Goal: Check status

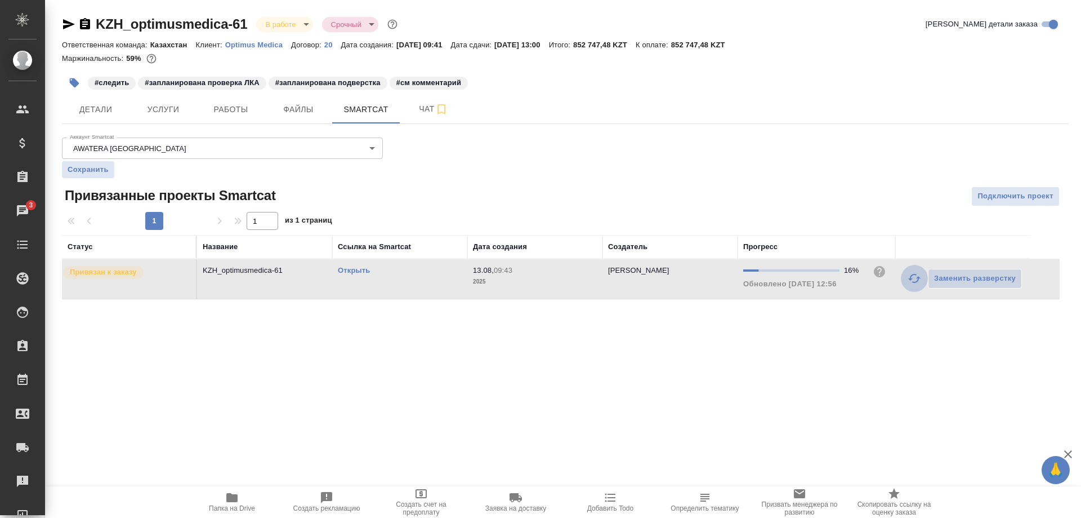
click at [907, 278] on button "button" at bounding box center [914, 278] width 27 height 27
click at [347, 270] on link "Открыть" at bounding box center [354, 270] width 32 height 8
click at [345, 271] on link "Открыть" at bounding box center [354, 270] width 32 height 8
click at [350, 269] on link "Открыть" at bounding box center [354, 270] width 32 height 8
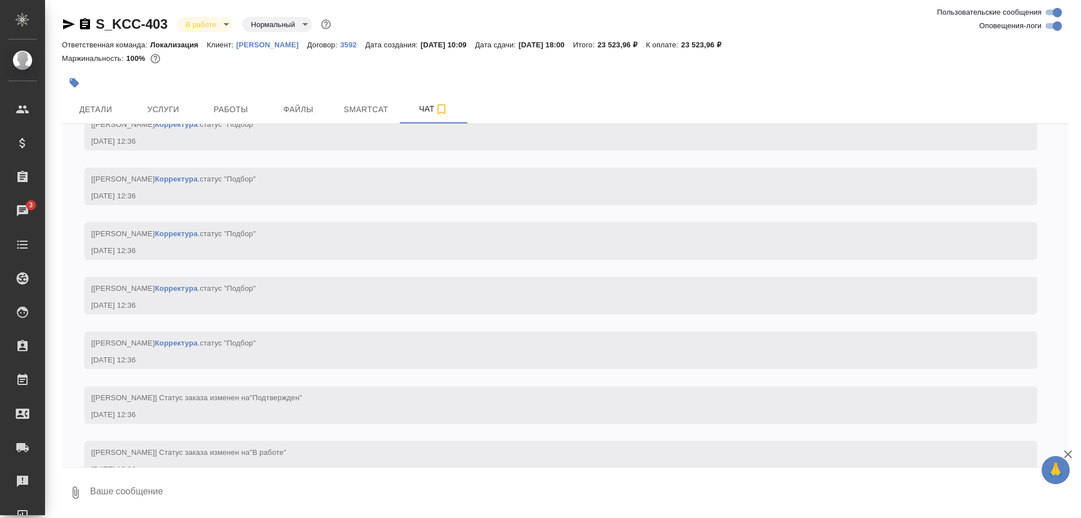
scroll to position [2055, 0]
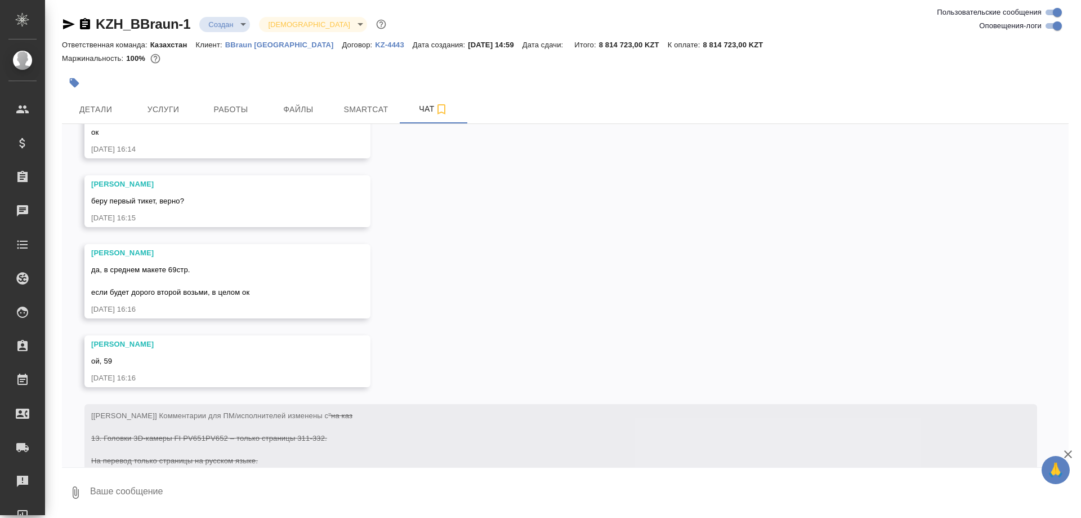
scroll to position [1836, 0]
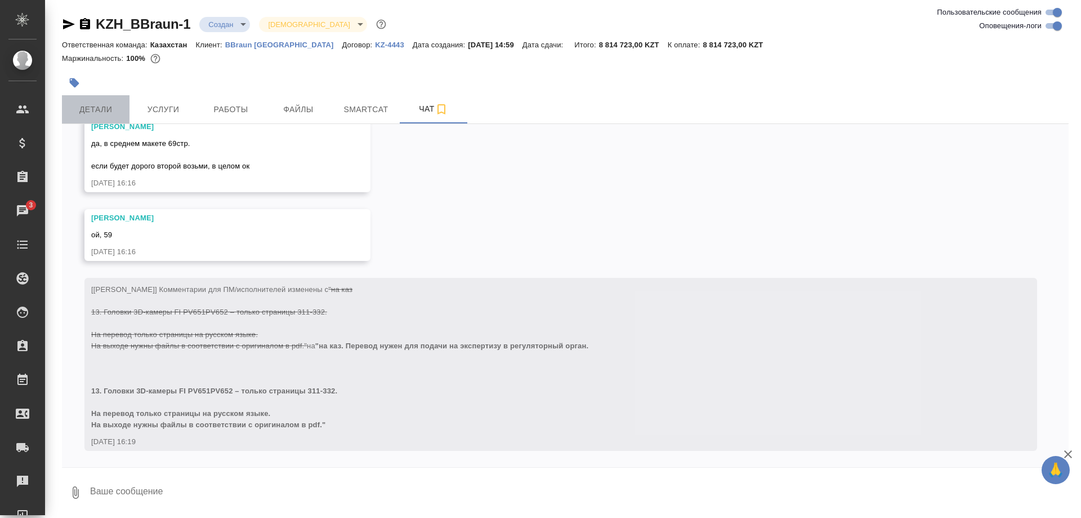
click at [109, 109] on span "Детали" at bounding box center [96, 110] width 54 height 14
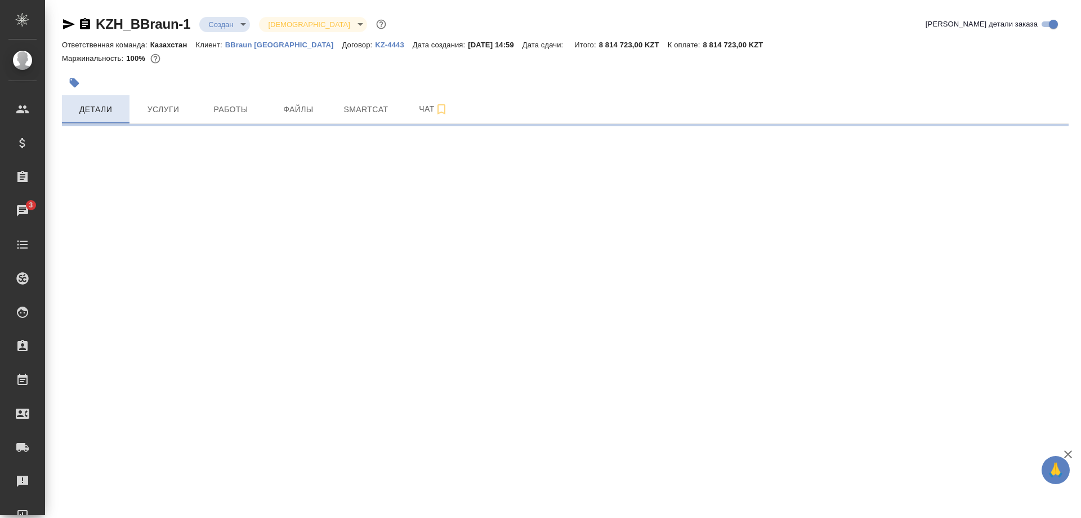
select select "RU"
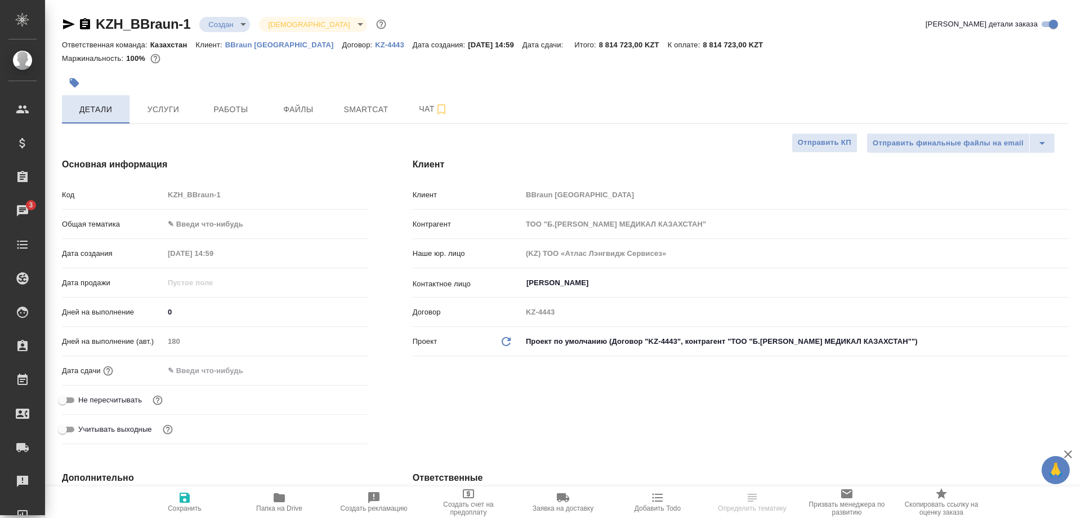
type textarea "x"
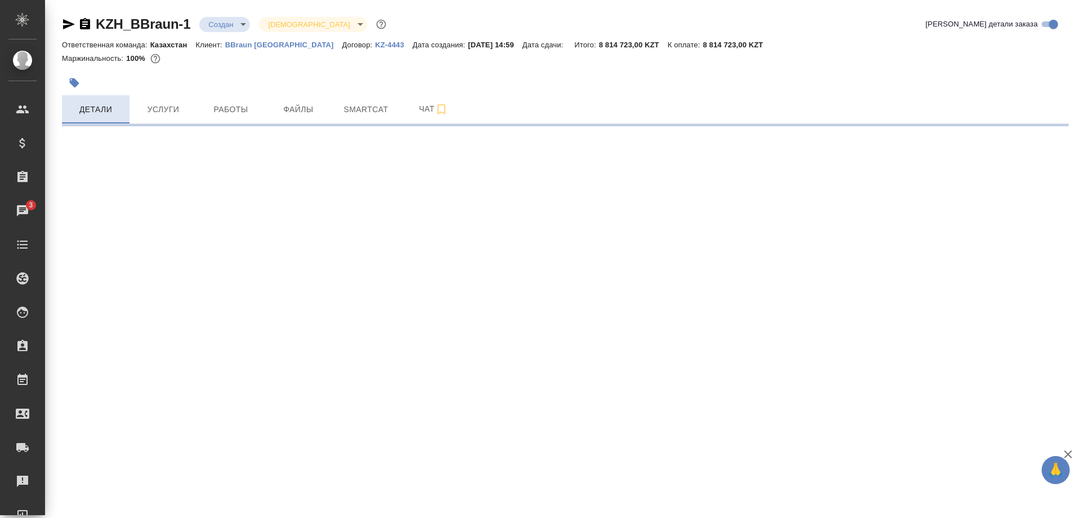
select select "RU"
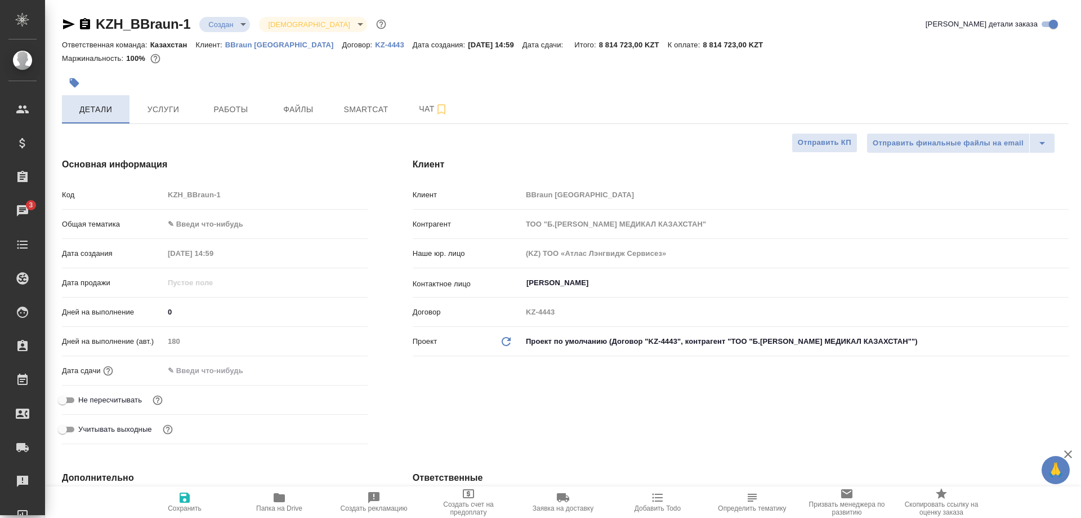
type textarea "x"
click at [226, 107] on span "Работы" at bounding box center [231, 110] width 54 height 14
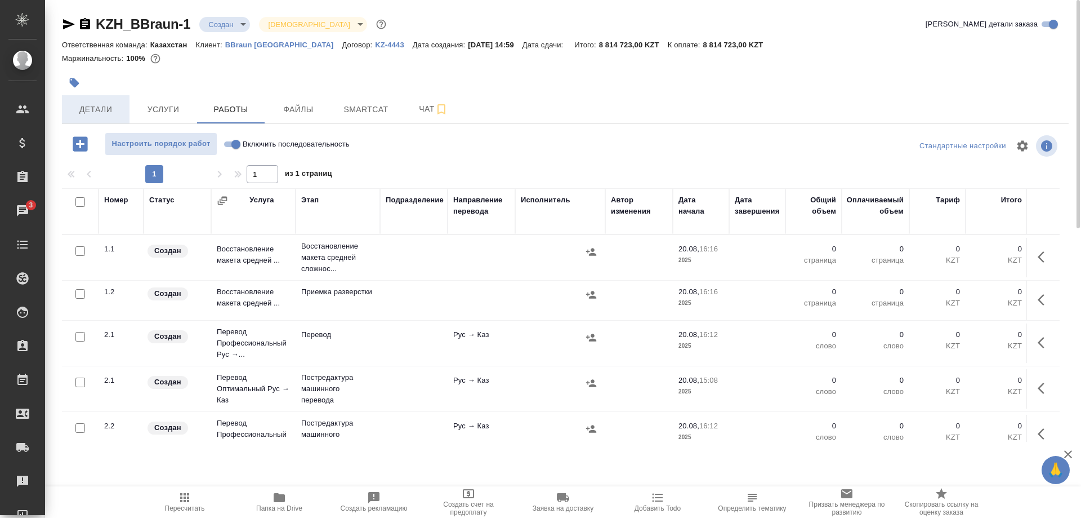
click at [84, 111] on span "Детали" at bounding box center [96, 110] width 54 height 14
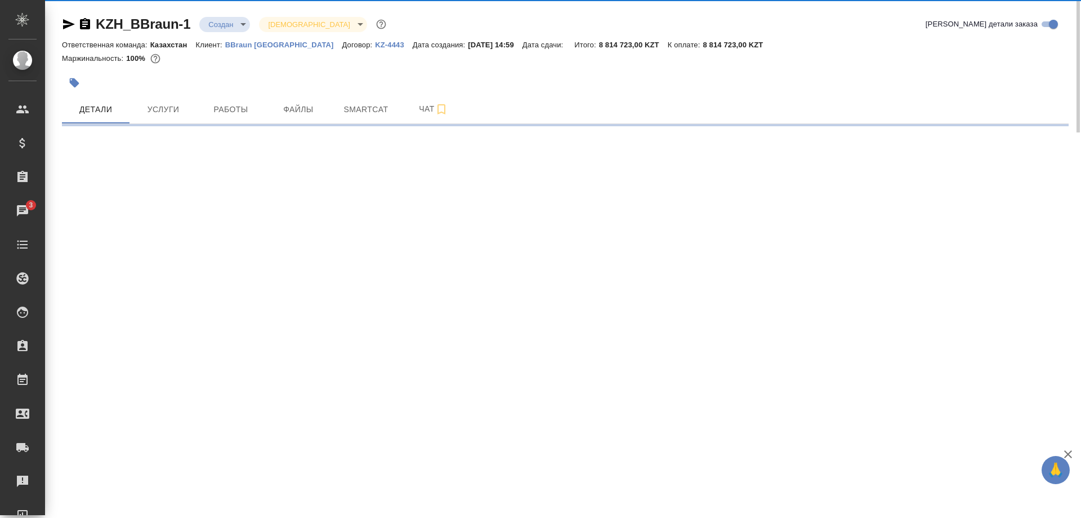
select select "RU"
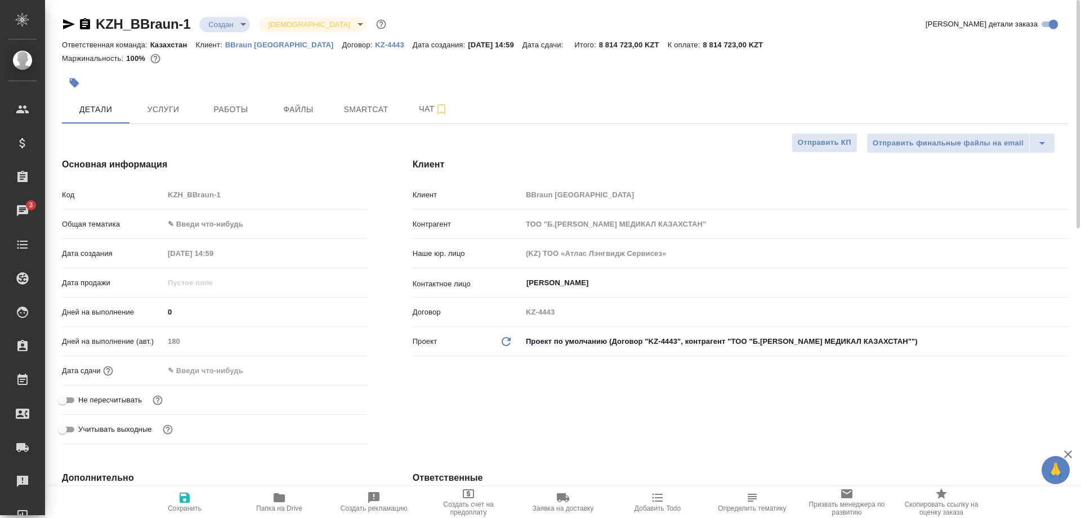
type textarea "x"
click at [231, 121] on button "Работы" at bounding box center [231, 109] width 68 height 28
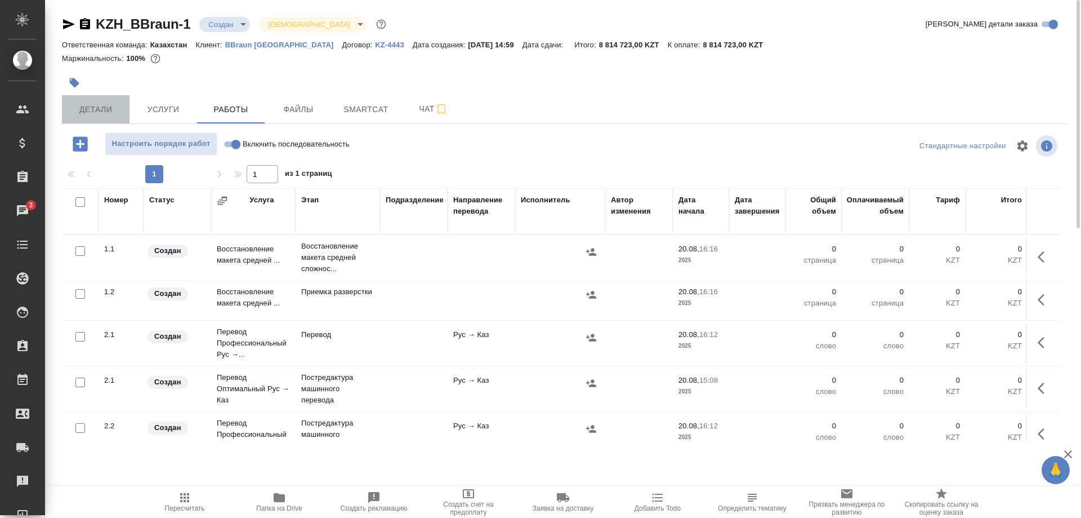
click at [109, 109] on span "Детали" at bounding box center [96, 110] width 54 height 14
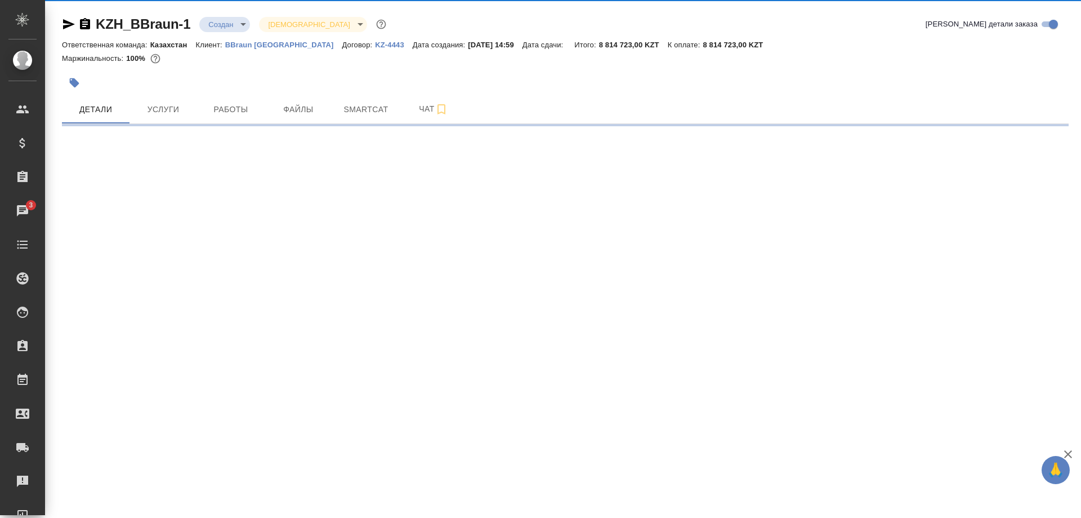
select select "RU"
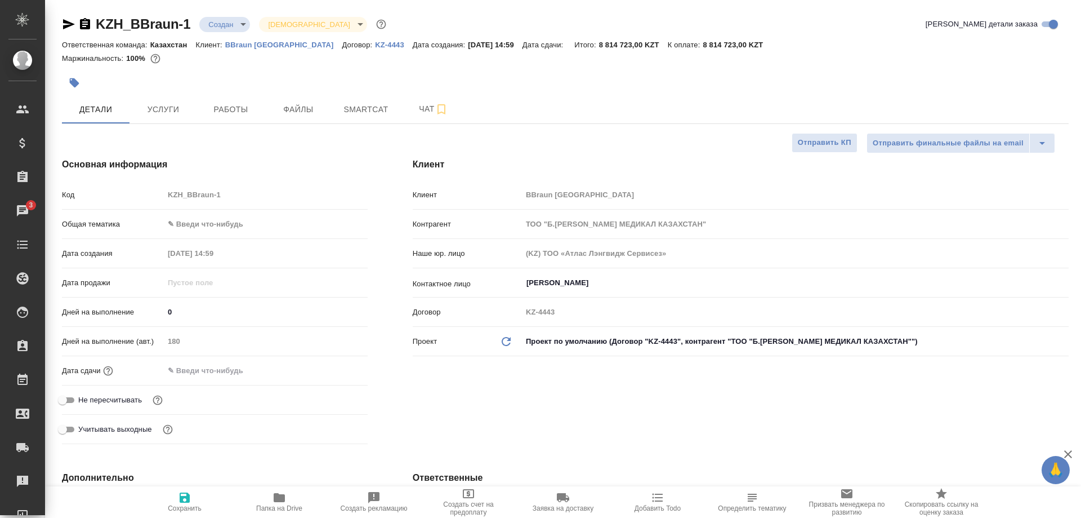
type textarea "x"
click at [158, 105] on span "Услуги" at bounding box center [163, 110] width 54 height 14
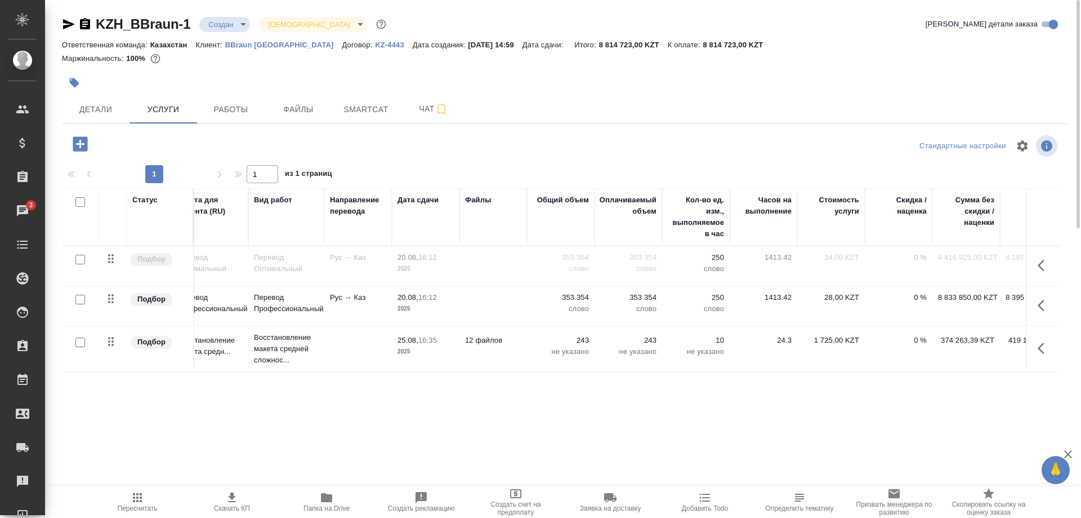
scroll to position [0, 64]
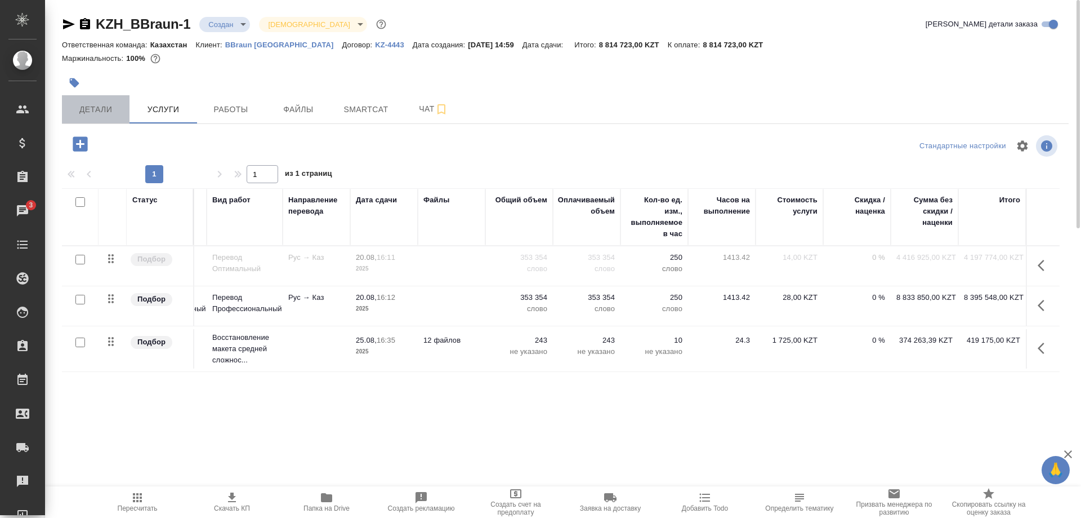
click at [103, 109] on span "Детали" at bounding box center [96, 110] width 54 height 14
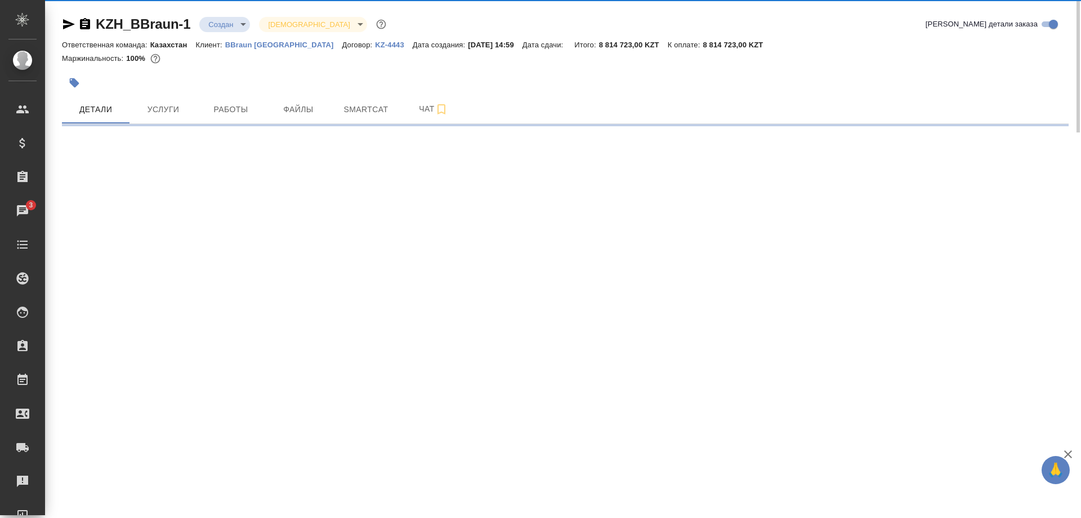
select select "RU"
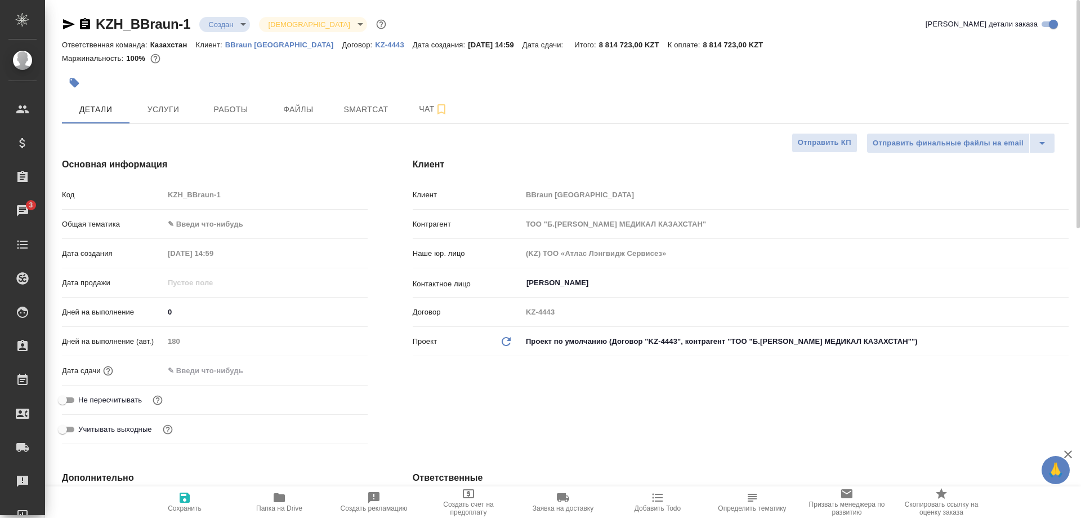
type textarea "x"
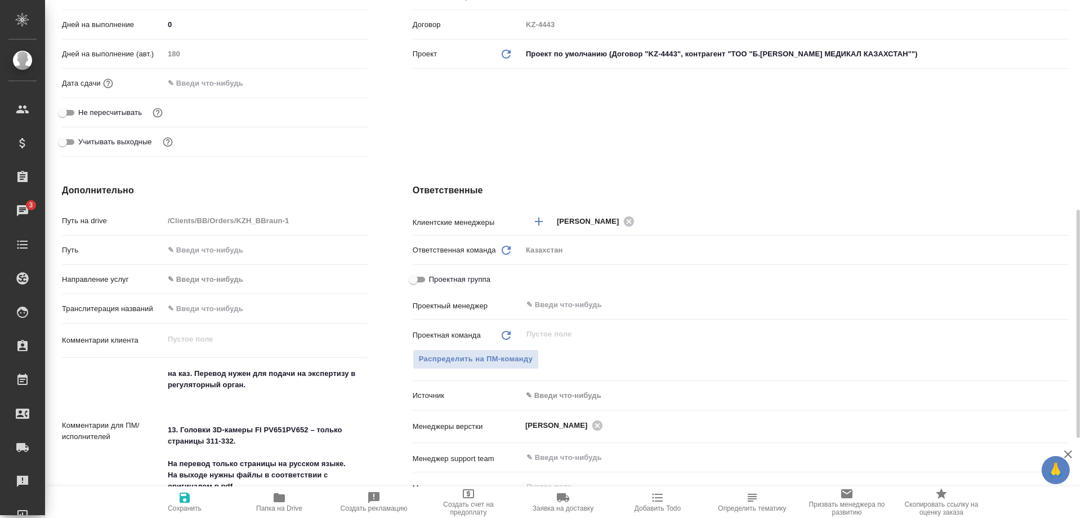
scroll to position [345, 0]
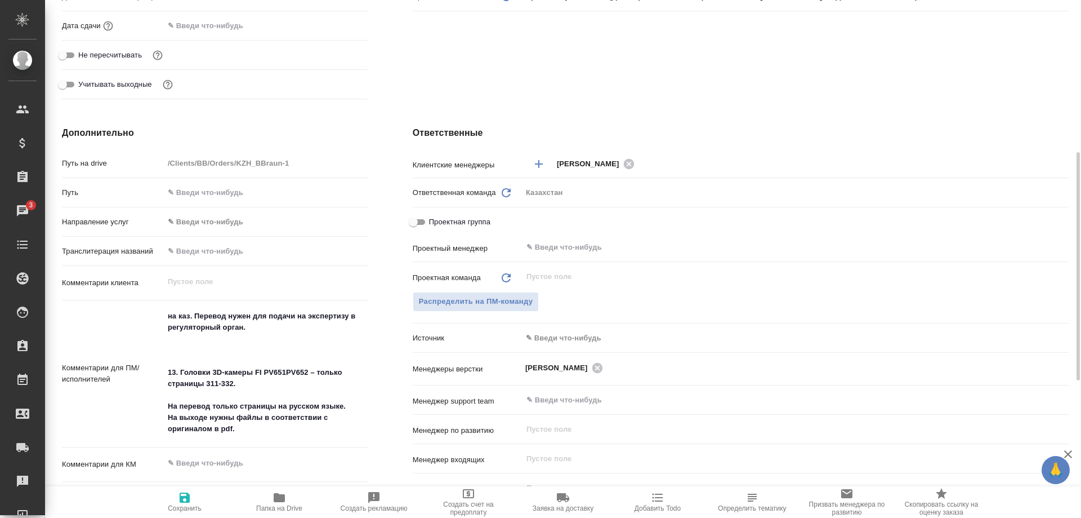
click at [276, 501] on icon "button" at bounding box center [279, 497] width 11 height 9
type textarea "x"
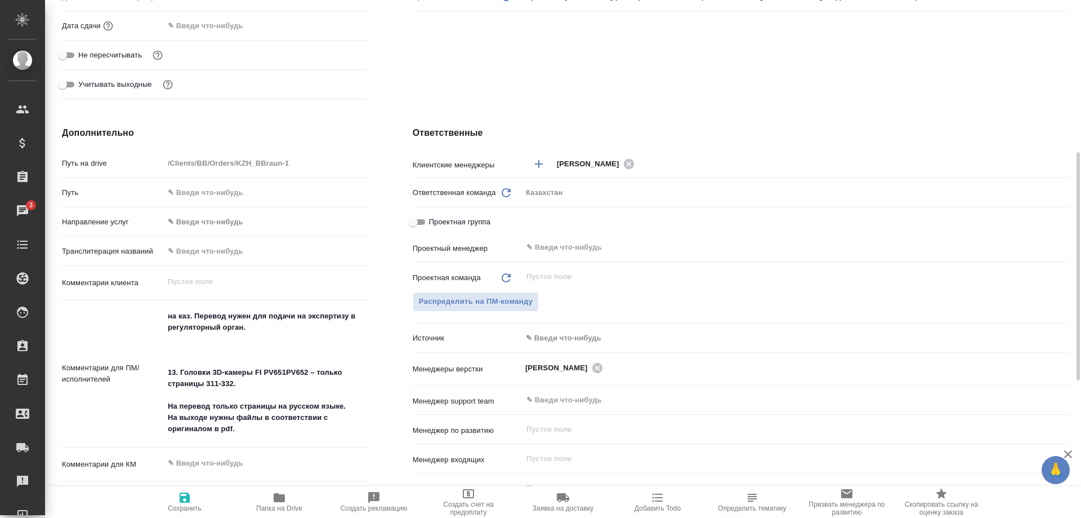
type textarea "x"
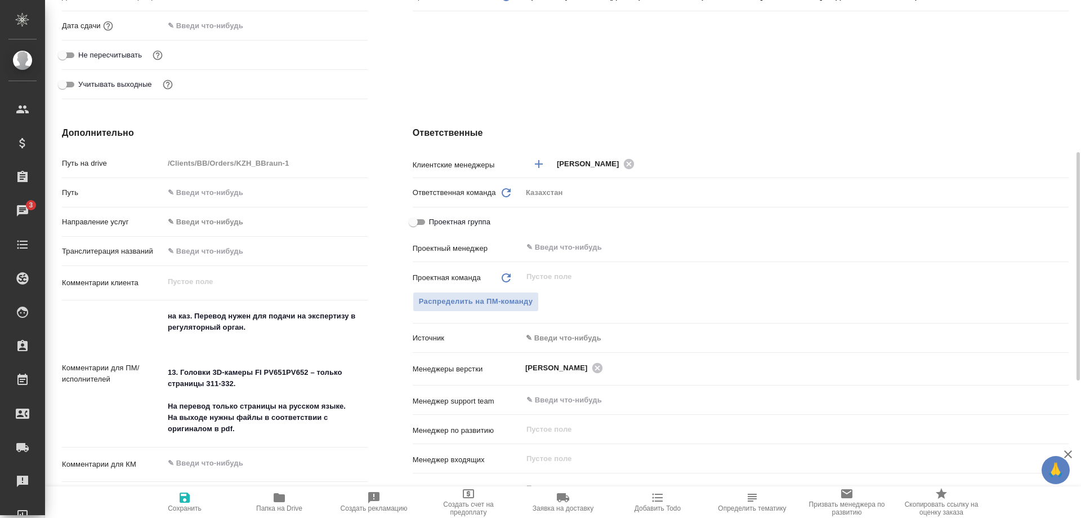
type textarea "x"
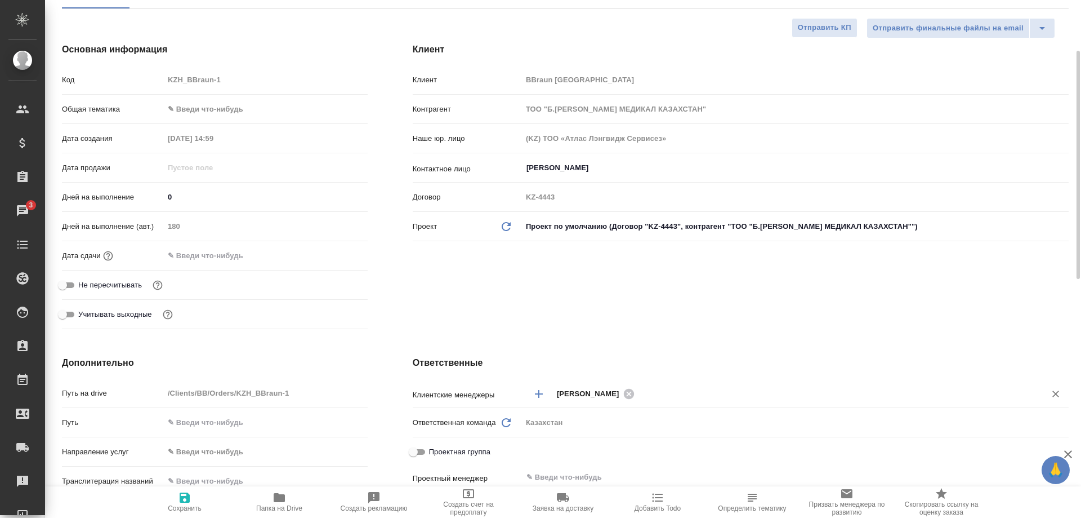
scroll to position [0, 0]
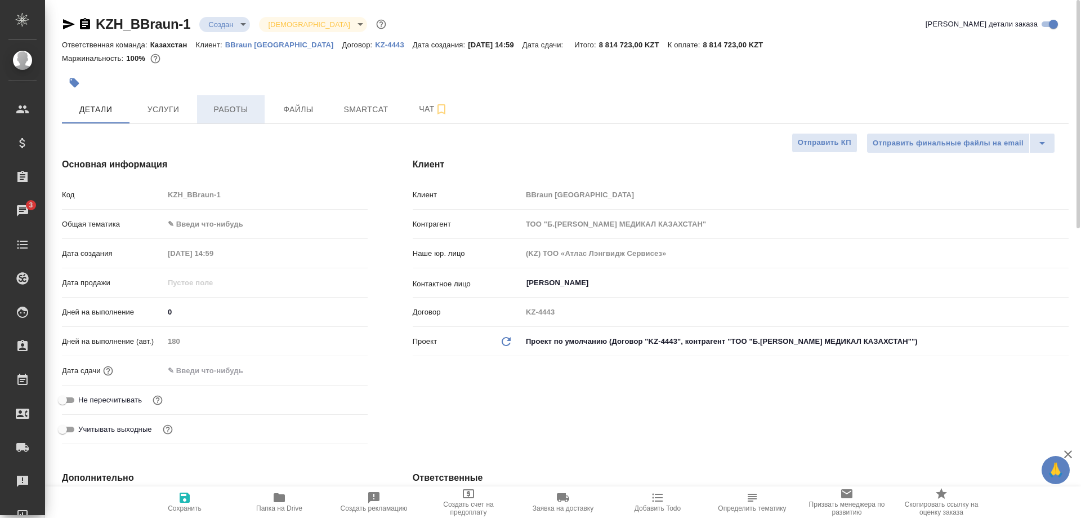
click at [239, 111] on span "Работы" at bounding box center [231, 110] width 54 height 14
click at [166, 105] on span "Услуги" at bounding box center [163, 110] width 54 height 14
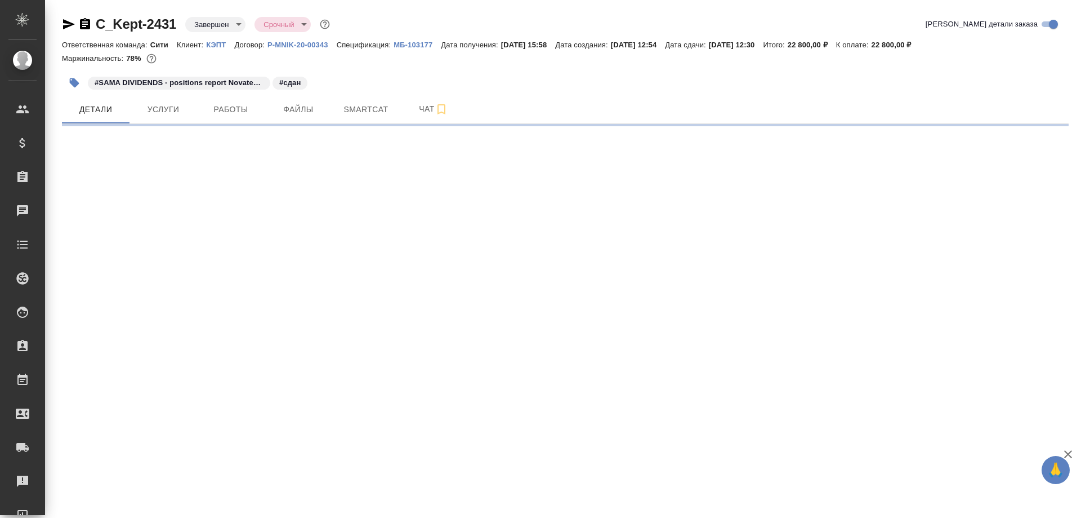
select select "RU"
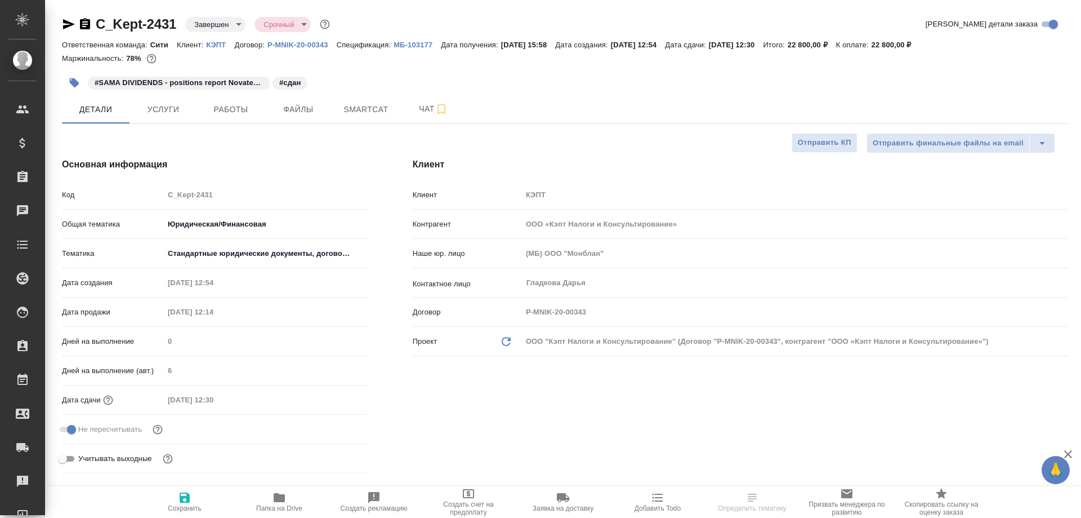
type textarea "x"
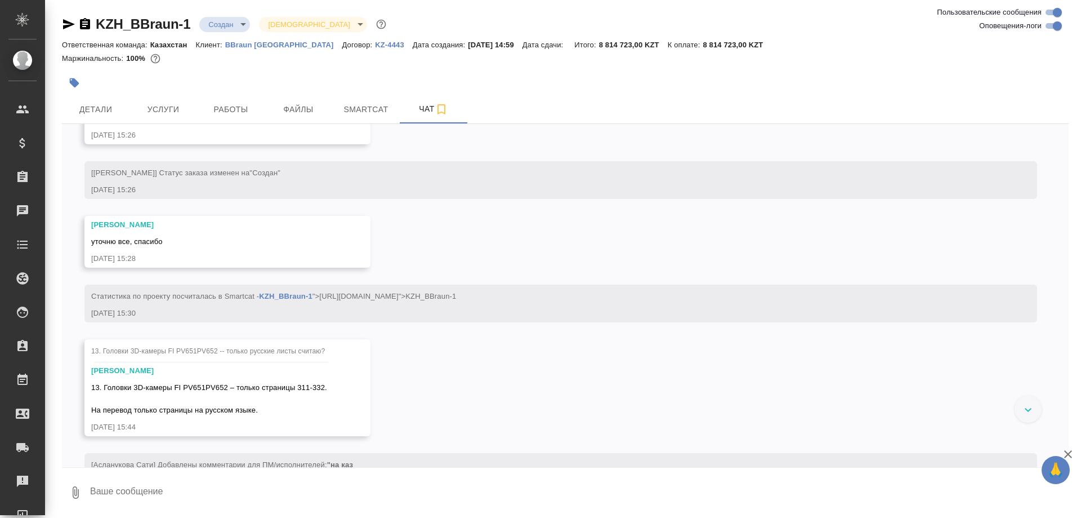
scroll to position [1332, 0]
